Goal: Transaction & Acquisition: Purchase product/service

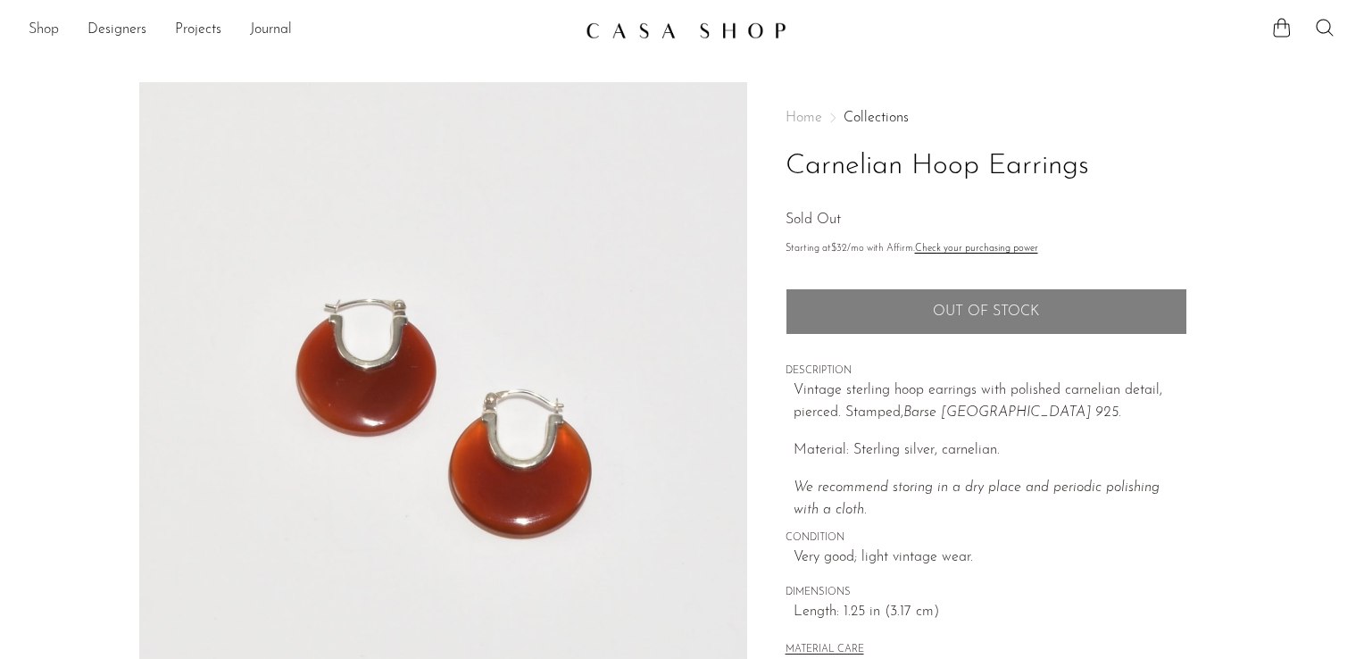
click at [37, 29] on link "Shop" at bounding box center [44, 30] width 30 height 23
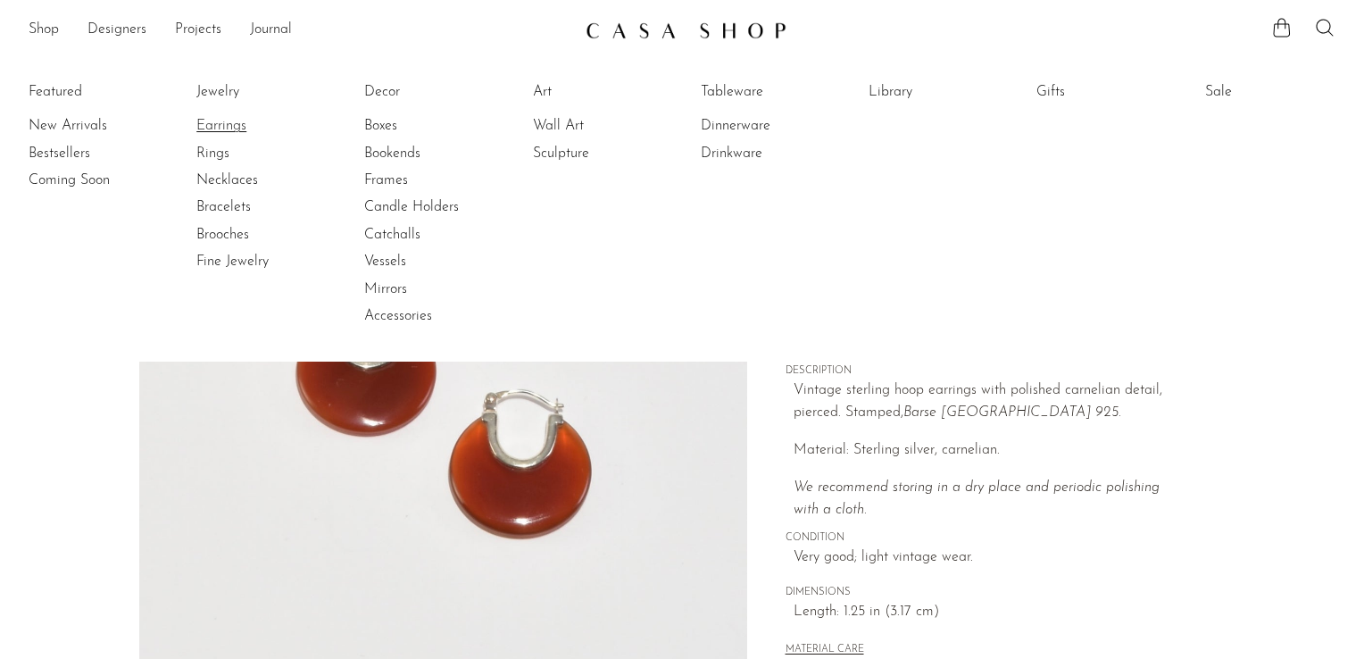
click at [242, 125] on link "Earrings" at bounding box center [263, 126] width 134 height 20
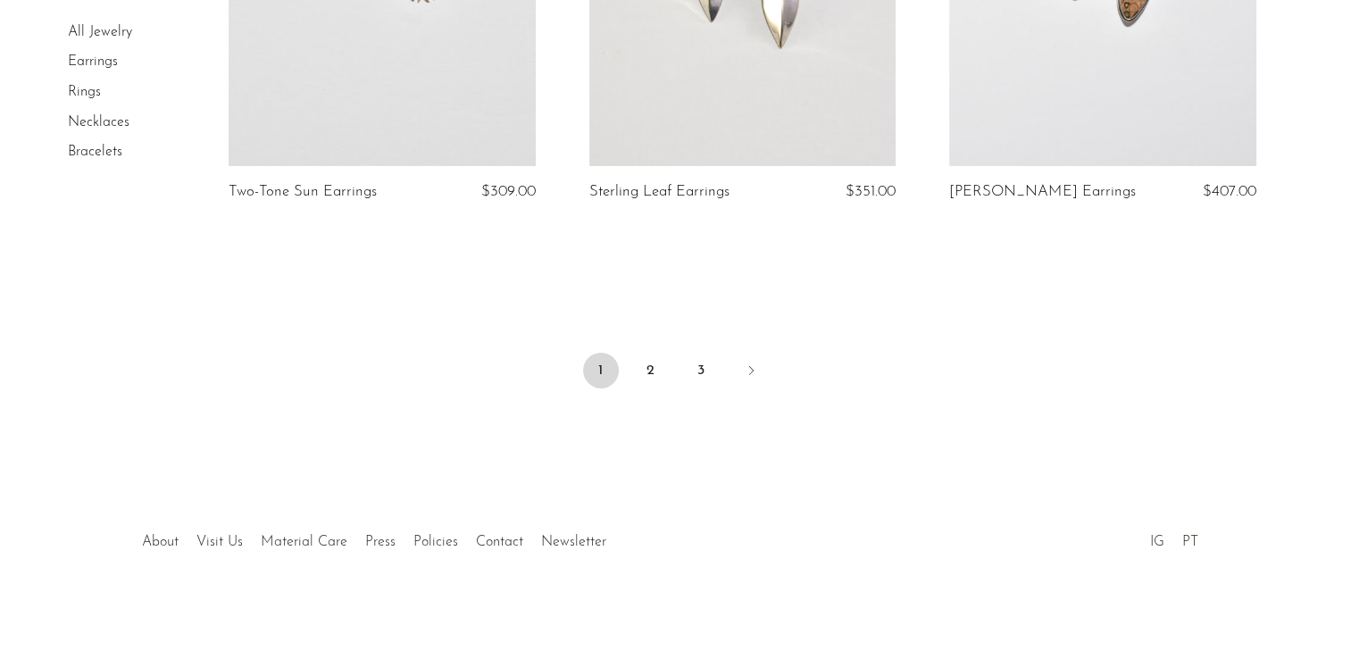
scroll to position [6057, 0]
click at [650, 365] on link "2" at bounding box center [651, 370] width 36 height 36
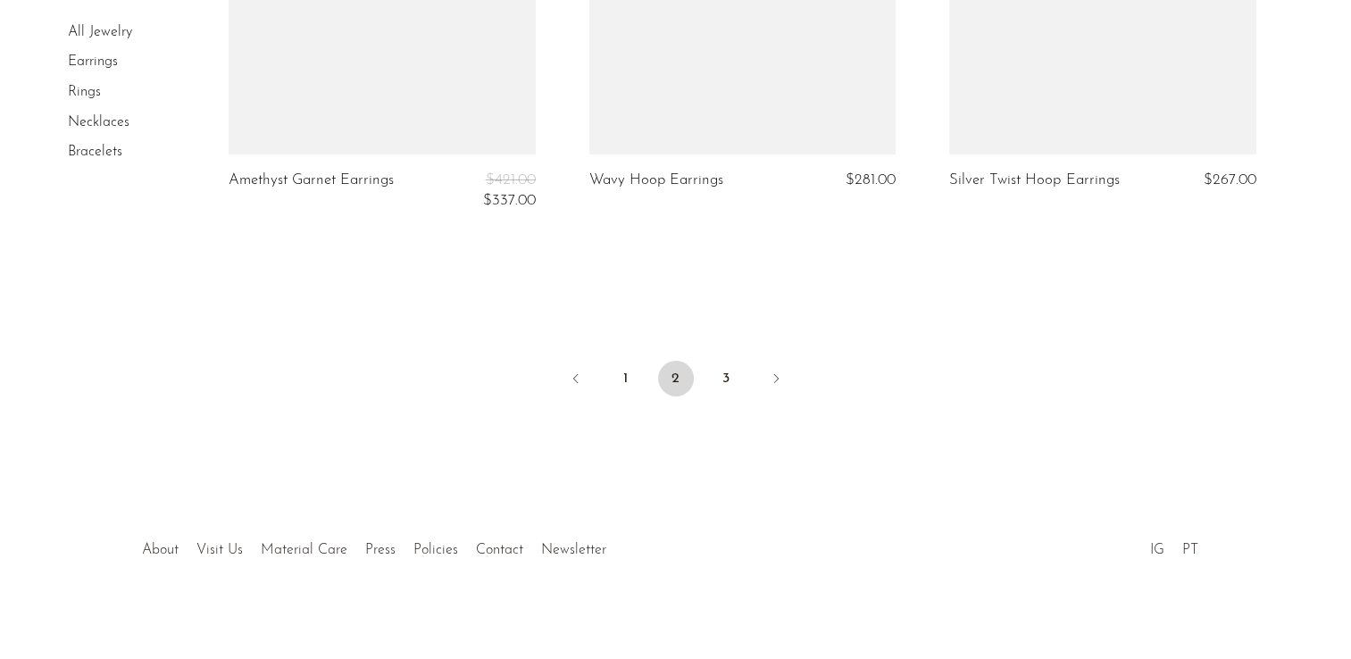
scroll to position [6106, 0]
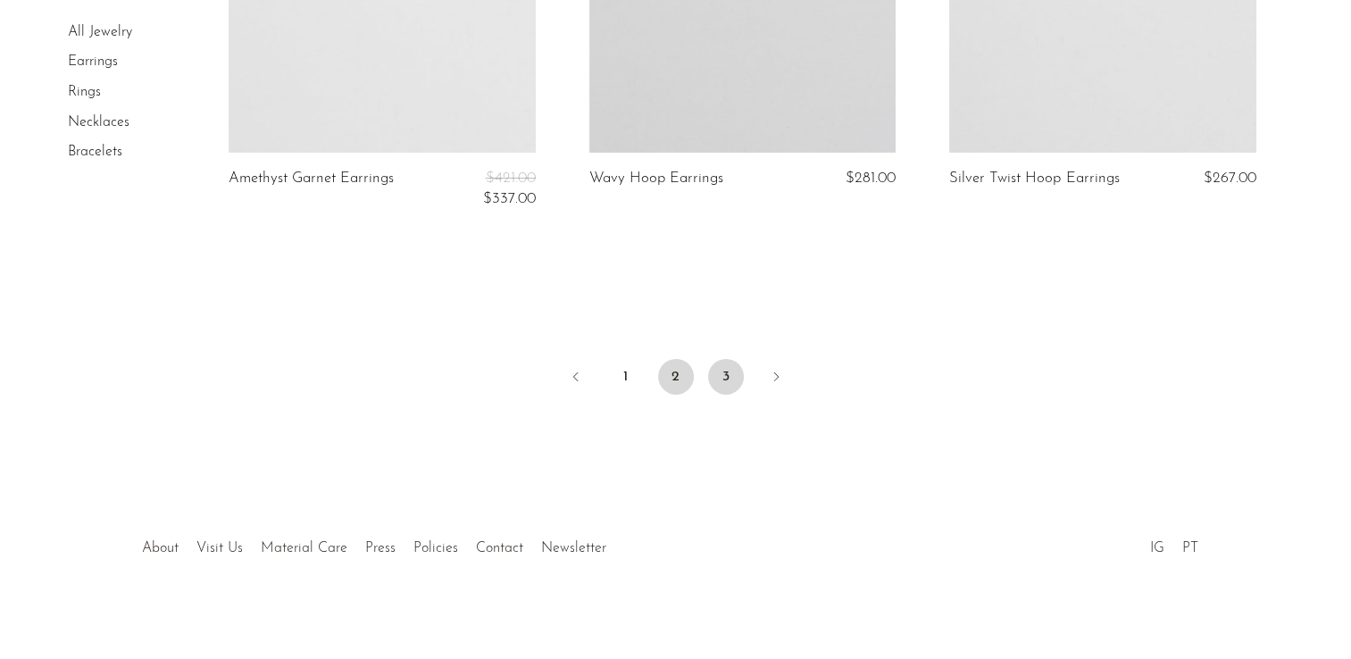
click at [729, 376] on link "3" at bounding box center [726, 377] width 36 height 36
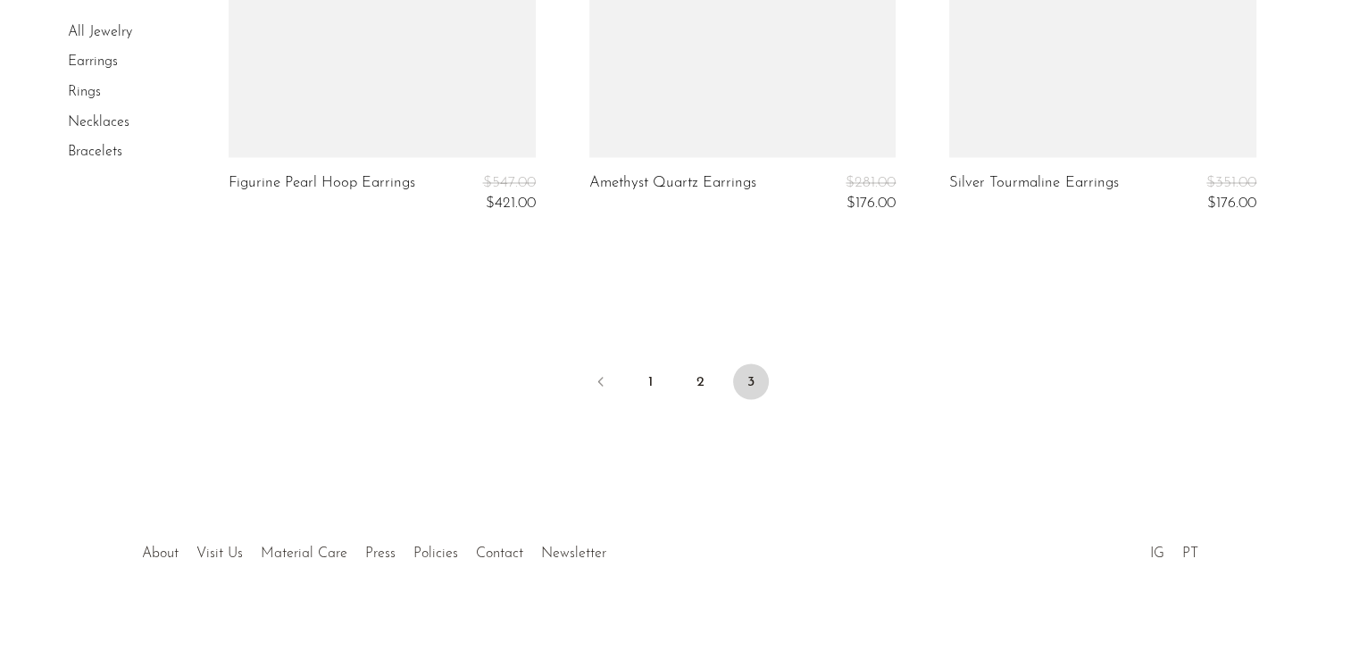
scroll to position [3072, 0]
